Goal: Find specific page/section: Find specific page/section

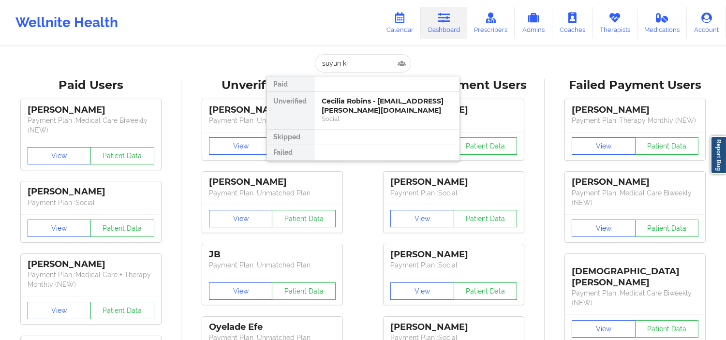
type input "[PERSON_NAME]"
click at [356, 117] on div "Social" at bounding box center [387, 119] width 130 height 8
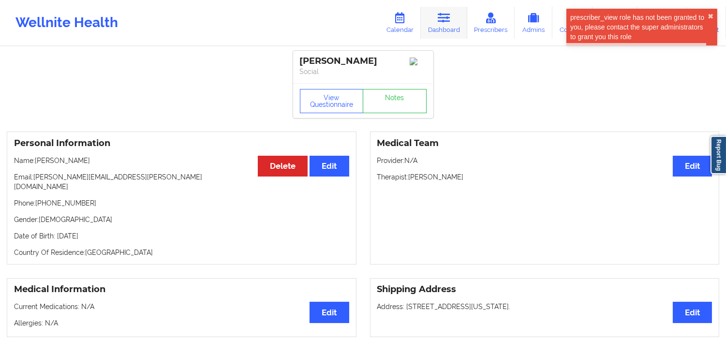
click at [442, 23] on icon at bounding box center [444, 18] width 13 height 11
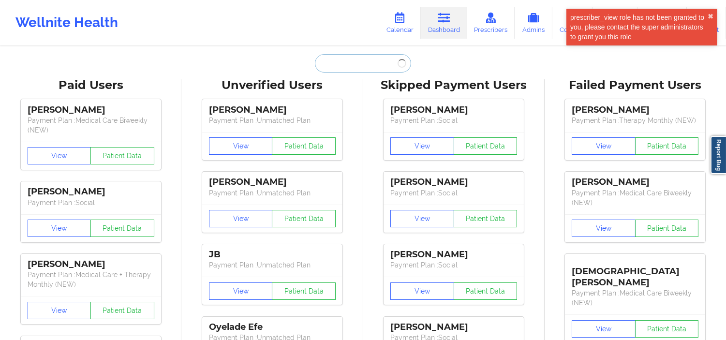
click at [369, 66] on input "text" at bounding box center [363, 63] width 96 height 18
paste input "SUYUN"
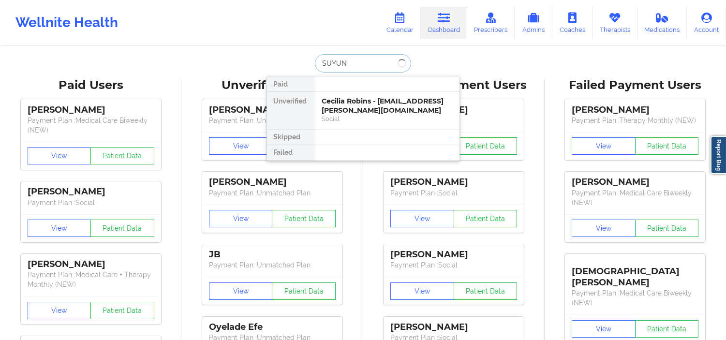
type input "SUYUN"
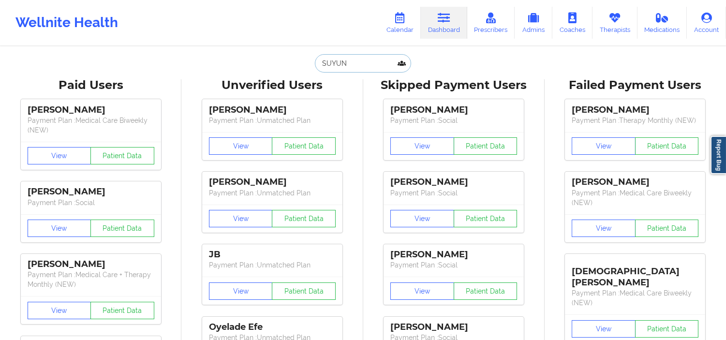
click at [361, 59] on input "SUYUN" at bounding box center [363, 63] width 96 height 18
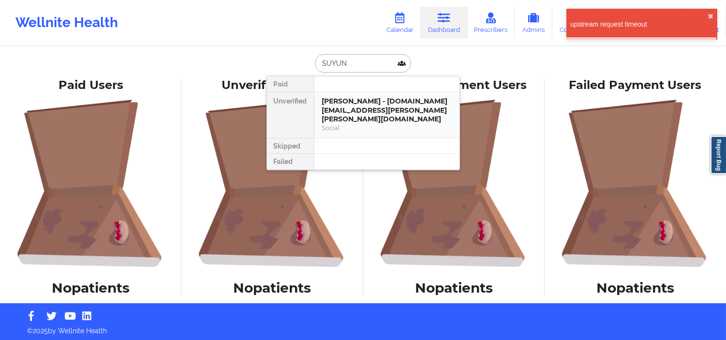
click at [363, 109] on div "[PERSON_NAME] - [DOMAIN_NAME][EMAIL_ADDRESS][PERSON_NAME][PERSON_NAME][DOMAIN_N…" at bounding box center [387, 110] width 130 height 27
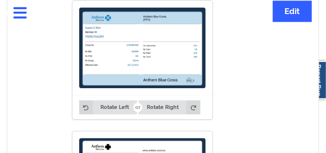
scroll to position [1033, 0]
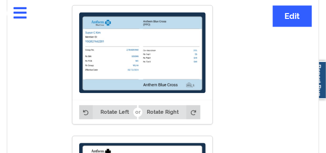
click at [100, 31] on img at bounding box center [142, 52] width 127 height 81
click at [102, 31] on img at bounding box center [142, 52] width 127 height 81
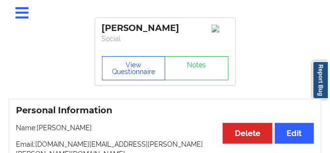
scroll to position [0, 0]
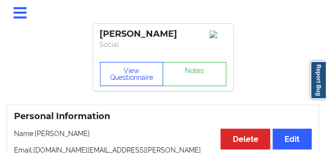
click at [138, 86] on button "View Questionnaire" at bounding box center [132, 74] width 64 height 24
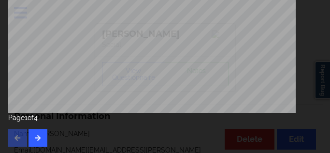
scroll to position [236, 0]
